Goal: Find specific page/section

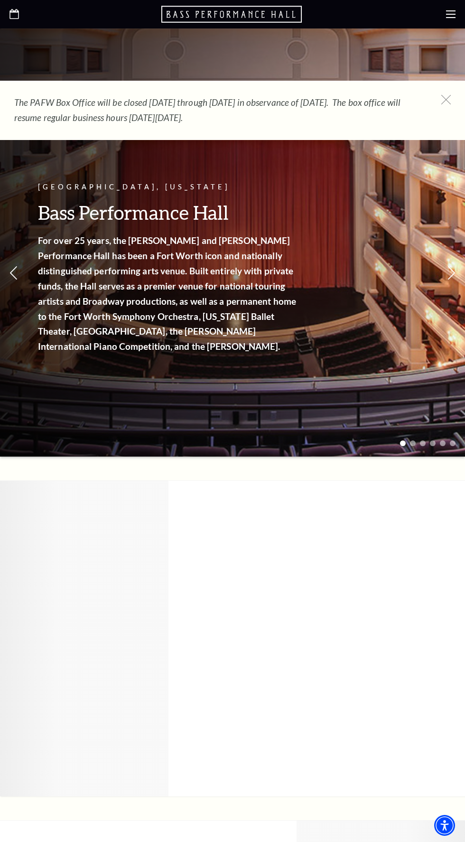
click at [451, 14] on use at bounding box center [450, 14] width 9 height 8
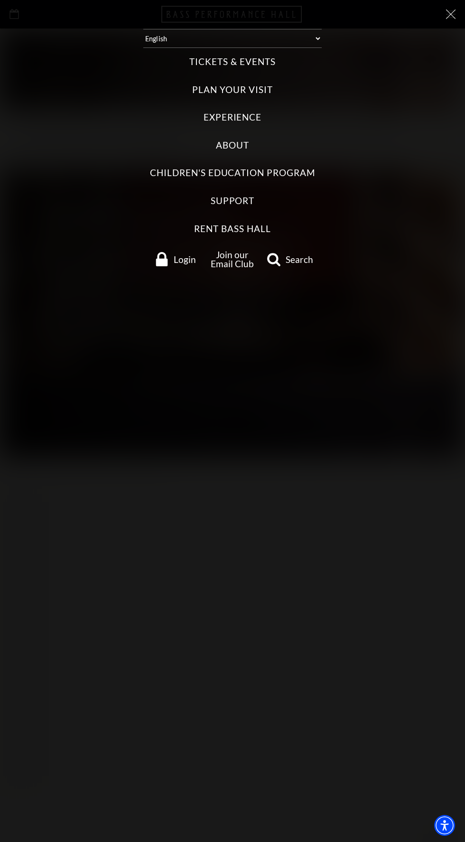
click at [224, 62] on label "Tickets & Events" at bounding box center [232, 62] width 86 height 13
click at [0, 0] on Events "Tickets & Events" at bounding box center [0, 0] width 0 height 0
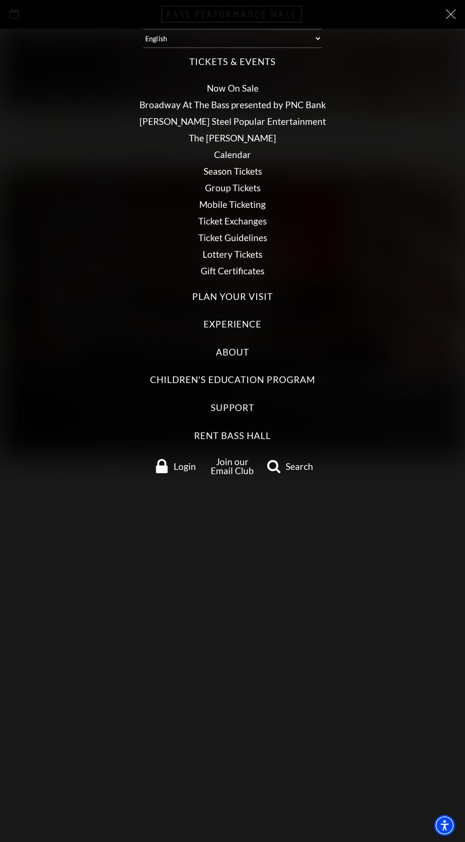
click at [227, 155] on link "Calendar" at bounding box center [232, 154] width 37 height 11
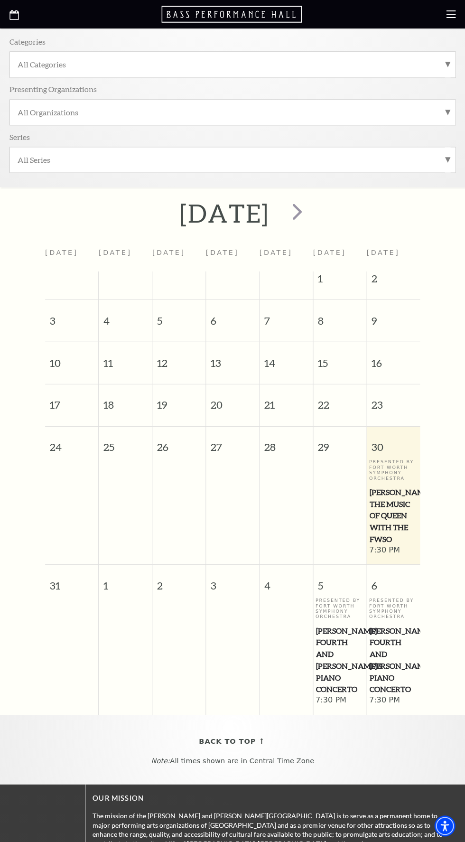
scroll to position [116, 0]
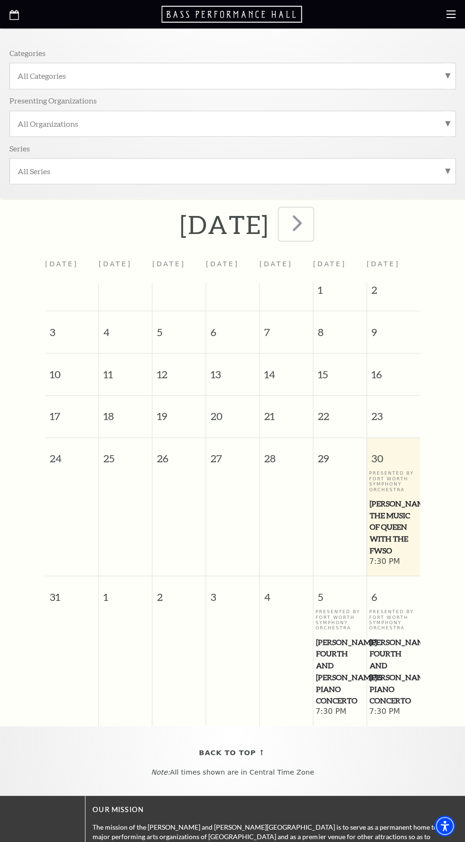
click at [311, 213] on span "next" at bounding box center [296, 222] width 27 height 27
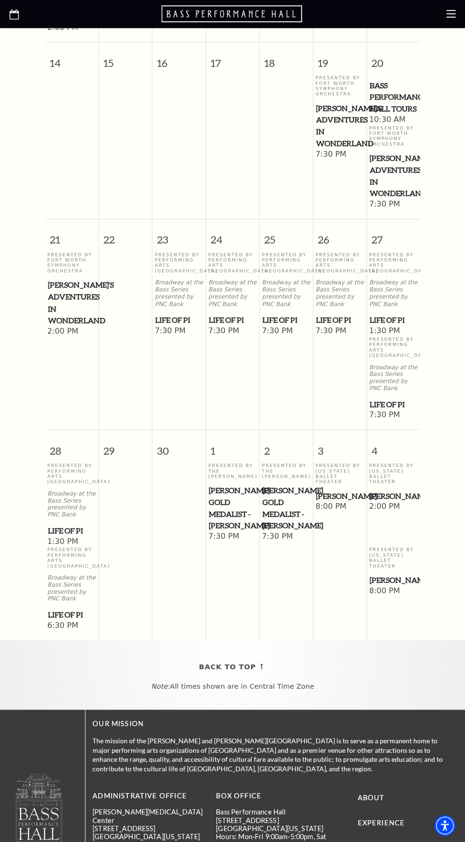
scroll to position [647, 0]
